Goal: Book appointment/travel/reservation

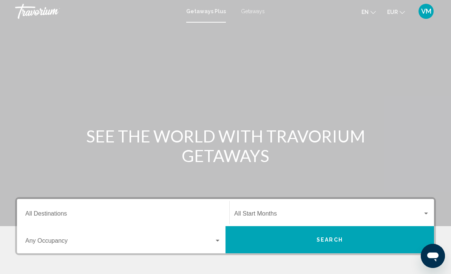
click at [252, 13] on span "Getaways" at bounding box center [253, 11] width 24 height 6
click at [166, 215] on input "Destination All Destinations" at bounding box center [122, 215] width 195 height 7
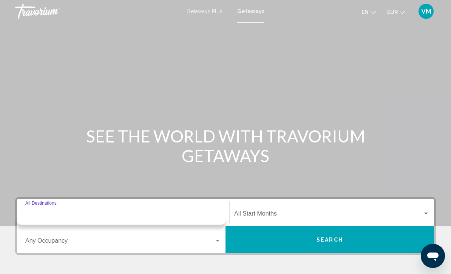
click at [217, 9] on span "Getaways Plus" at bounding box center [203, 11] width 35 height 6
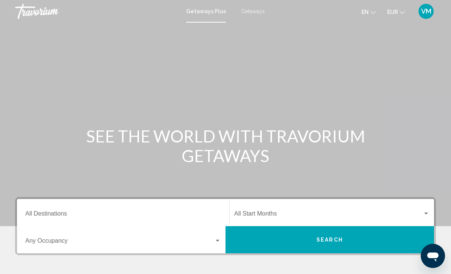
click at [257, 14] on span "Getaways" at bounding box center [253, 11] width 24 height 6
click at [164, 206] on div "Destination All Destinations" at bounding box center [122, 213] width 195 height 24
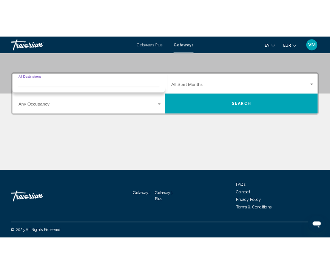
scroll to position [149, 0]
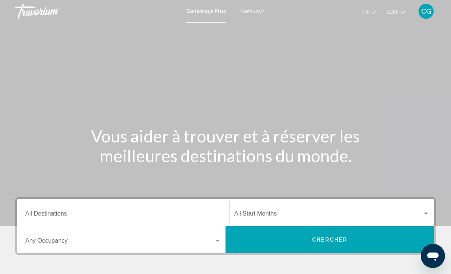
click at [251, 13] on span "Getaways" at bounding box center [253, 11] width 24 height 6
click at [38, 218] on input "Destination All Destinations" at bounding box center [122, 215] width 195 height 7
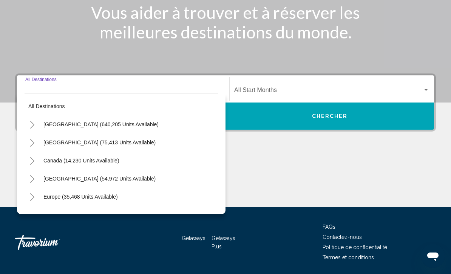
scroll to position [149, 0]
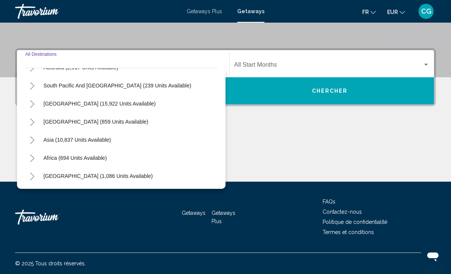
click at [30, 140] on icon "Toggle Asia (10,837 units available)" at bounding box center [32, 141] width 6 height 8
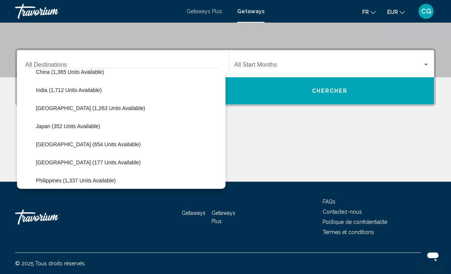
scroll to position [246, 0]
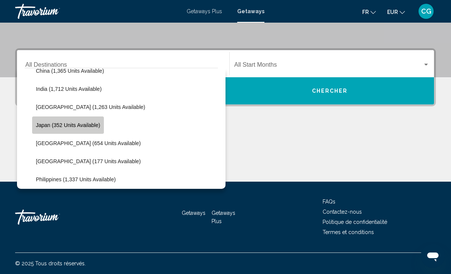
click at [89, 128] on span "Japan (352 units available)" at bounding box center [68, 125] width 64 height 6
type input "**********"
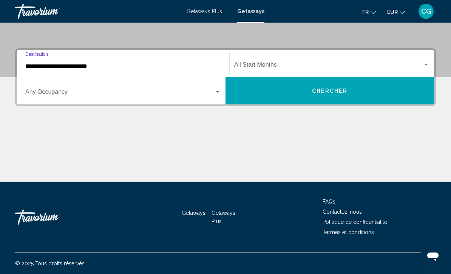
click at [334, 66] on span "Search widget" at bounding box center [328, 66] width 188 height 7
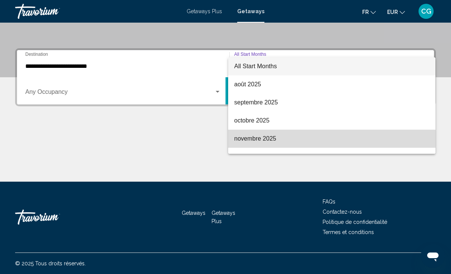
click at [295, 140] on span "novembre 2025" at bounding box center [331, 139] width 195 height 18
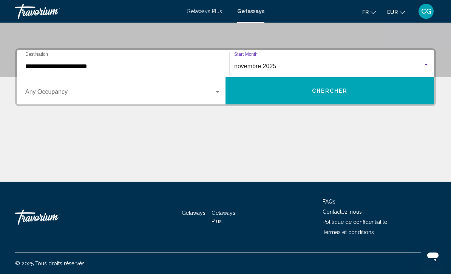
click at [329, 100] on button "Chercher" at bounding box center [329, 90] width 208 height 27
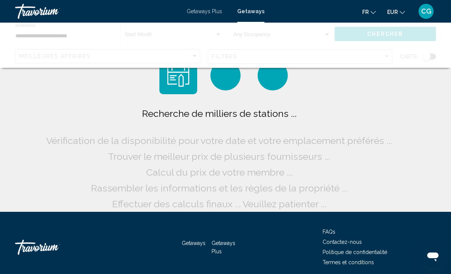
scroll to position [30, 0]
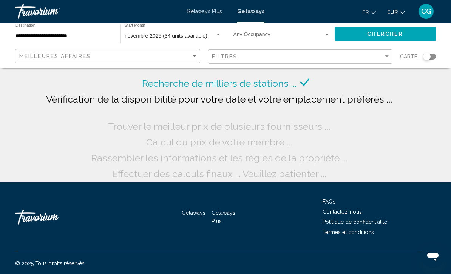
click at [398, 16] on button "EUR USD ($) MXN (Mex$) CAD (Can$) GBP (£) EUR (€) AUD (A$) NZD (NZ$) CNY (CN¥)" at bounding box center [396, 11] width 18 height 11
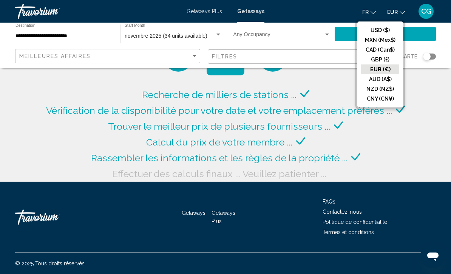
scroll to position [24, 0]
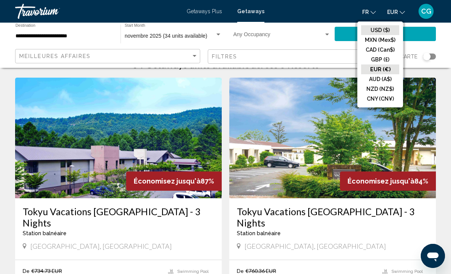
click at [384, 31] on button "USD ($)" at bounding box center [380, 30] width 38 height 10
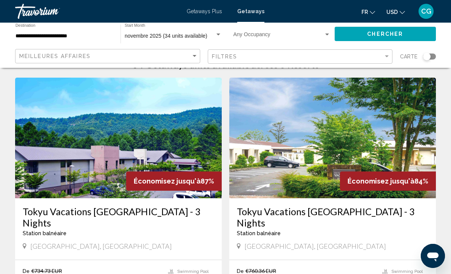
click at [411, 32] on button "Chercher" at bounding box center [384, 34] width 101 height 14
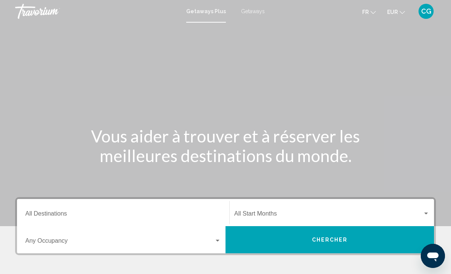
click at [398, 15] on button "EUR USD ($) MXN (Mex$) CAD (Can$) GBP (£) EUR (€) AUD (A$) NZD (NZ$) CNY (CN¥)" at bounding box center [396, 11] width 18 height 11
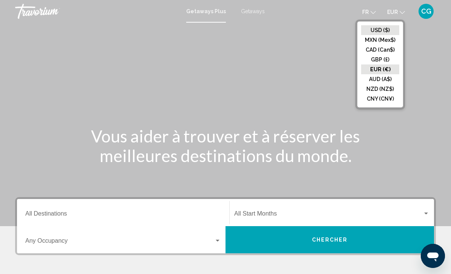
click at [391, 31] on button "USD ($)" at bounding box center [380, 30] width 38 height 10
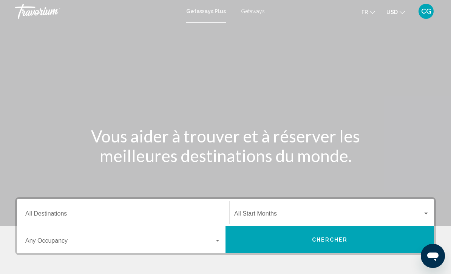
click at [263, 11] on span "Getaways" at bounding box center [253, 11] width 24 height 6
click at [35, 217] on input "Destination All Destinations" at bounding box center [122, 215] width 195 height 7
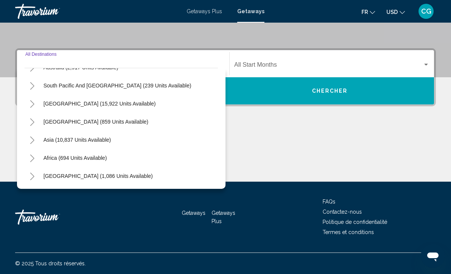
scroll to position [122, 0]
click at [35, 144] on icon "Toggle Asia (10,837 units available)" at bounding box center [32, 141] width 6 height 8
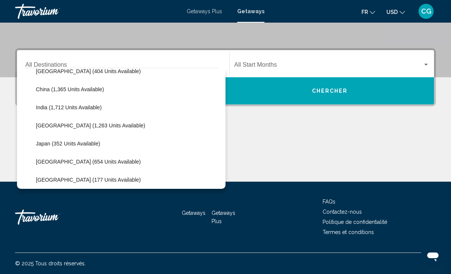
scroll to position [233, 0]
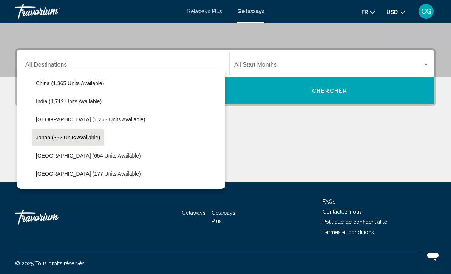
click at [89, 142] on button "Japan (352 units available)" at bounding box center [68, 137] width 72 height 17
type input "**********"
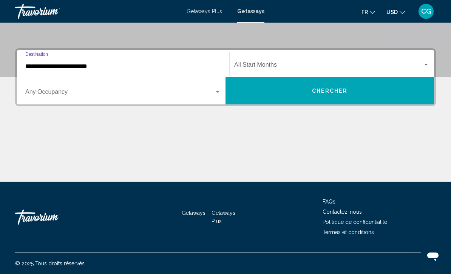
click at [322, 68] on span "Search widget" at bounding box center [328, 66] width 188 height 7
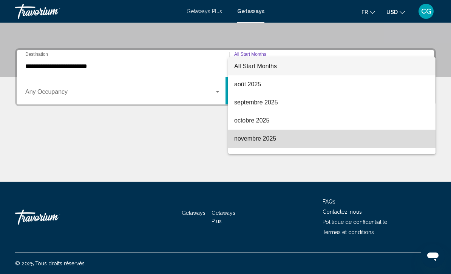
click at [284, 140] on span "novembre 2025" at bounding box center [331, 139] width 195 height 18
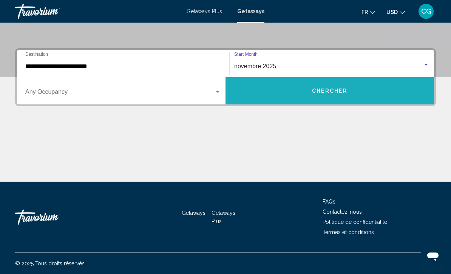
click at [322, 92] on span "Chercher" at bounding box center [330, 91] width 36 height 6
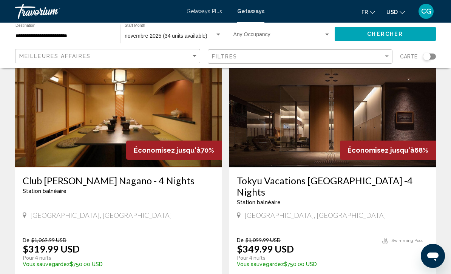
scroll to position [591, 0]
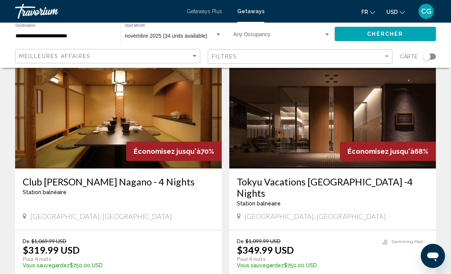
click at [360, 98] on img "Main content" at bounding box center [332, 108] width 206 height 121
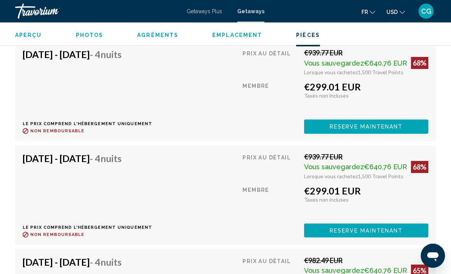
scroll to position [1310, 0]
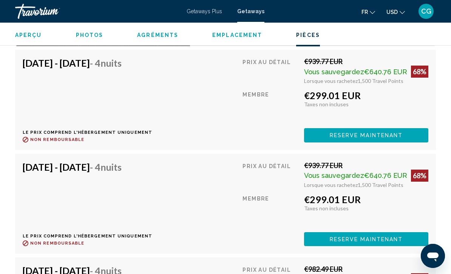
click at [396, 17] on button "USD USD ($) MXN (Mex$) CAD (Can$) GBP (£) EUR (€) AUD (A$) NZD (NZ$) CNY (CN¥)" at bounding box center [395, 11] width 18 height 11
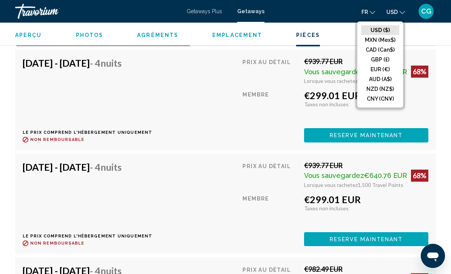
click at [386, 33] on button "USD ($)" at bounding box center [380, 30] width 38 height 10
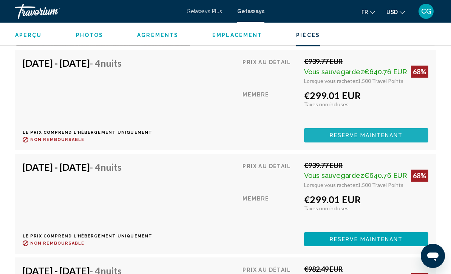
click at [375, 133] on span "Reserve maintenant" at bounding box center [365, 136] width 73 height 6
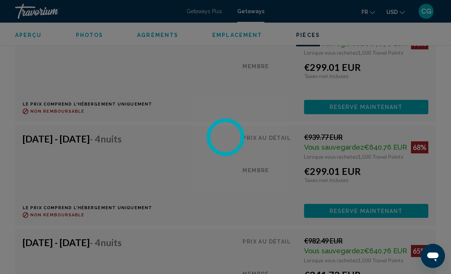
scroll to position [1338, 0]
